Goal: Task Accomplishment & Management: Complete application form

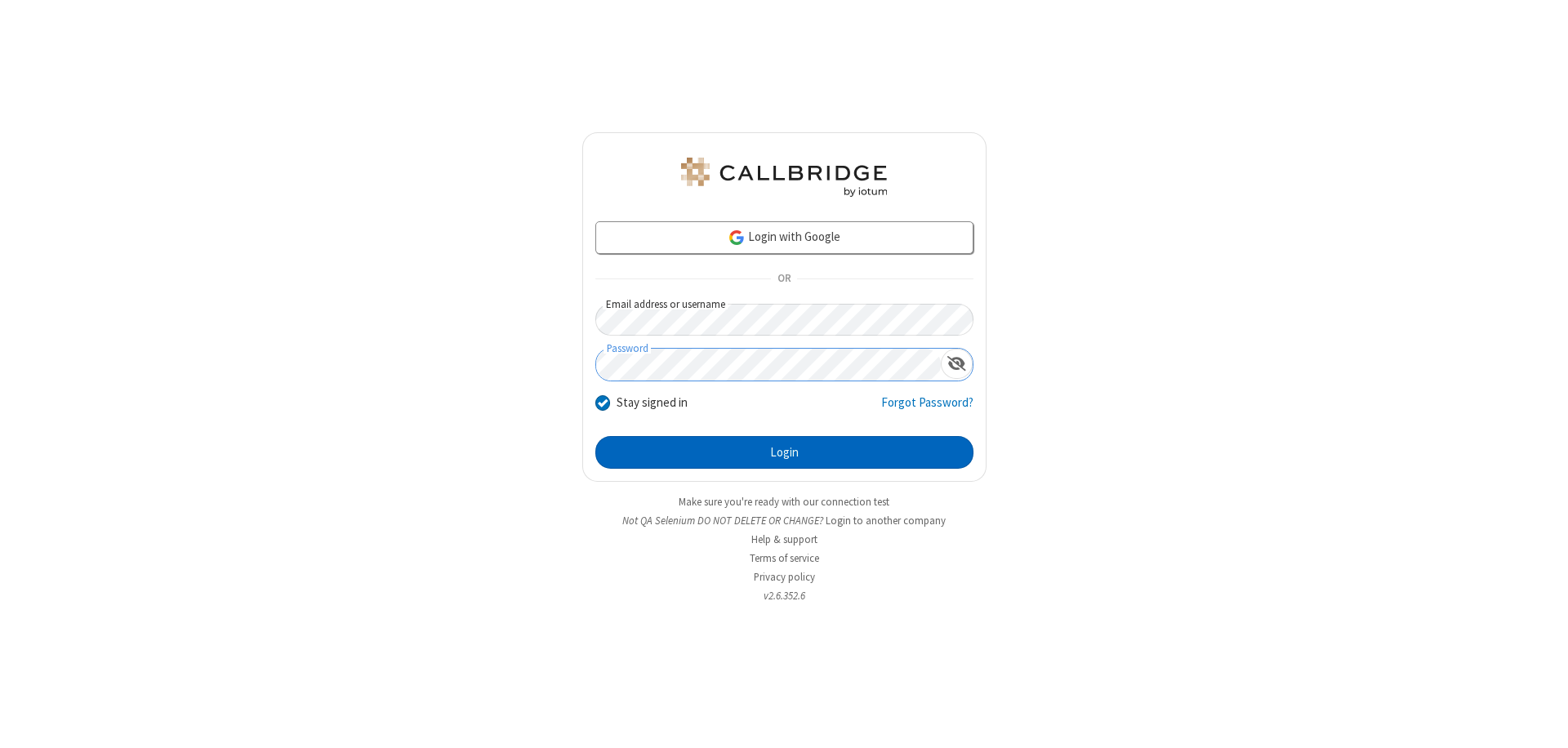
click at [784, 453] on button "Login" at bounding box center [784, 453] width 378 height 32
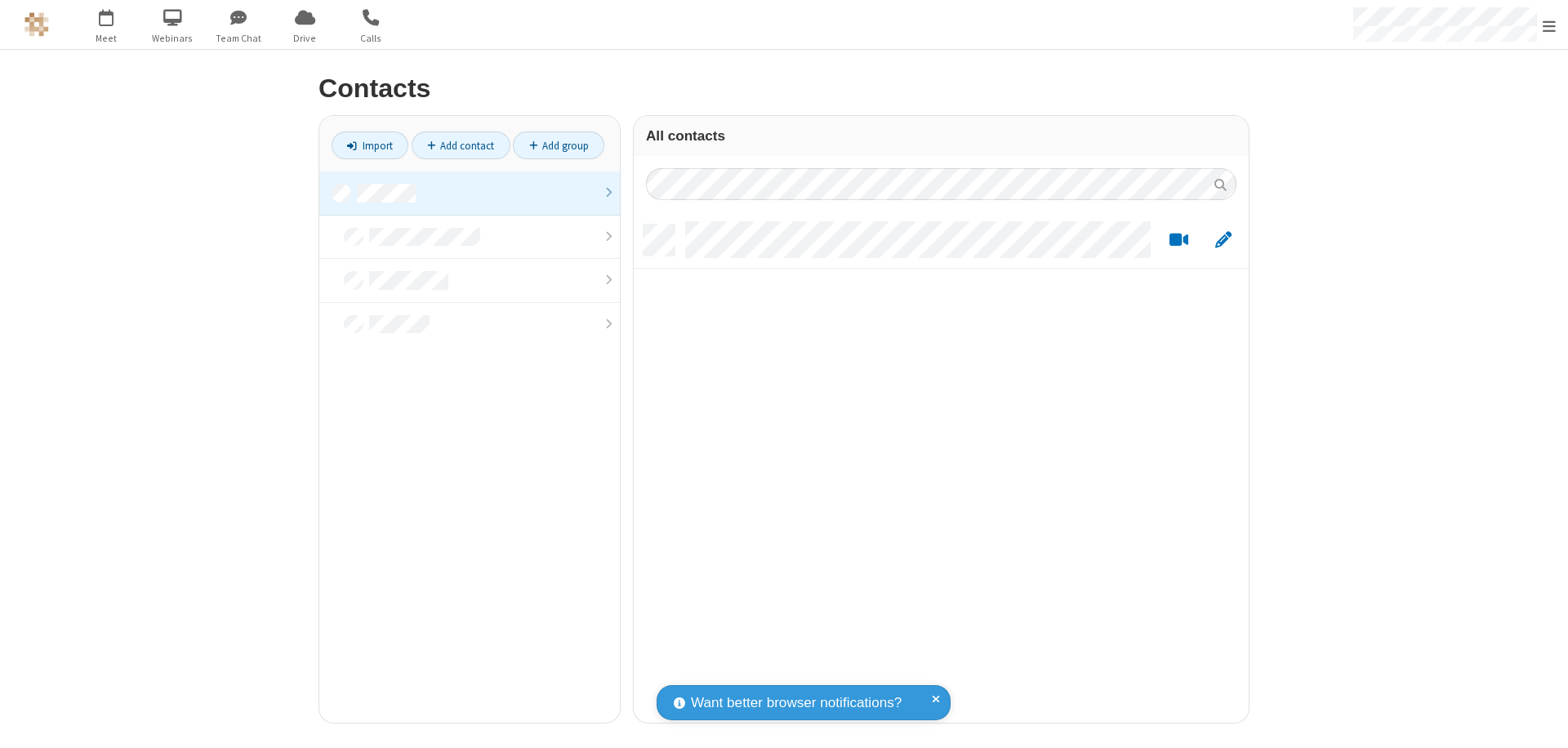
scroll to position [498, 603]
click at [470, 193] on link at bounding box center [469, 194] width 301 height 44
click at [461, 145] on link "Add contact" at bounding box center [461, 145] width 98 height 28
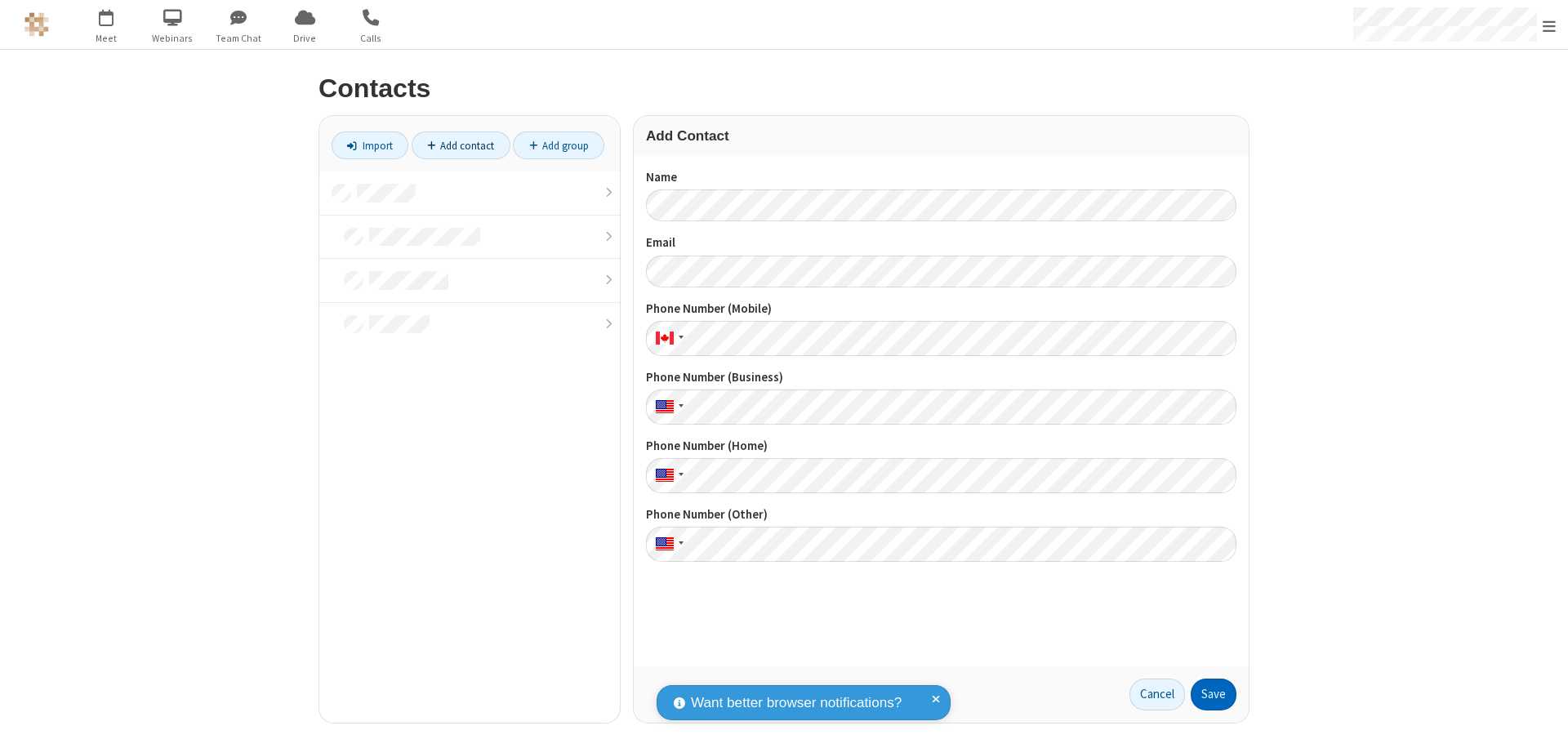
click at [1214, 695] on button "Save" at bounding box center [1214, 695] width 46 height 32
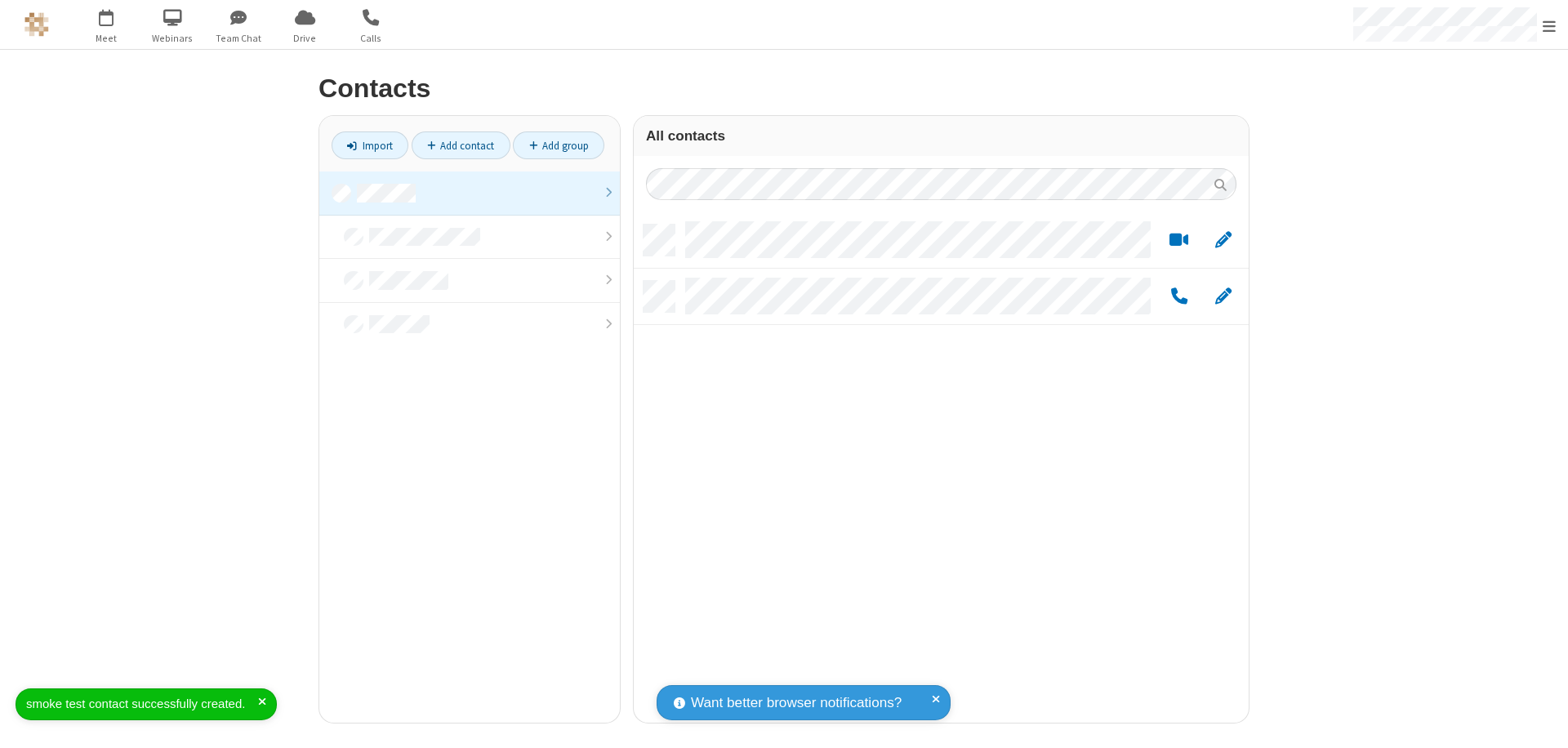
scroll to position [498, 603]
click at [461, 145] on link "Add contact" at bounding box center [461, 145] width 98 height 28
